Goal: Communication & Community: Connect with others

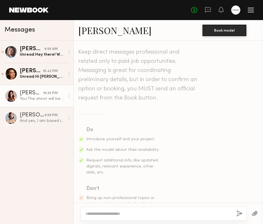
scroll to position [366, 0]
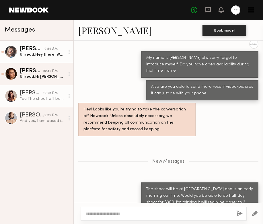
click at [50, 58] on link "[PERSON_NAME] 9:56 AM Unread: Hey there! Would love to be considered ❤️ I am fr…" at bounding box center [36, 52] width 73 height 22
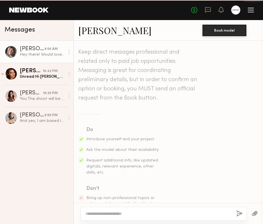
scroll to position [233, 0]
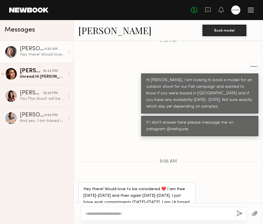
click at [100, 33] on link "[PERSON_NAME]" at bounding box center [114, 30] width 73 height 12
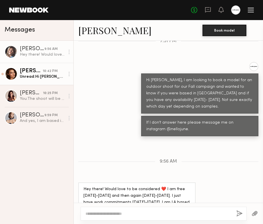
click at [42, 69] on div "[PERSON_NAME]" at bounding box center [31, 71] width 23 height 6
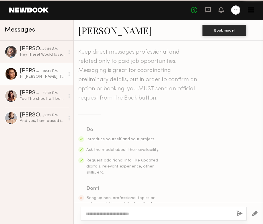
scroll to position [239, 0]
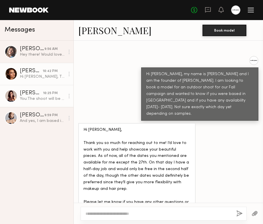
click at [41, 94] on div "[PERSON_NAME]" at bounding box center [31, 93] width 23 height 6
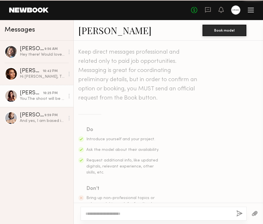
scroll to position [322, 0]
